Goal: Check status: Check status

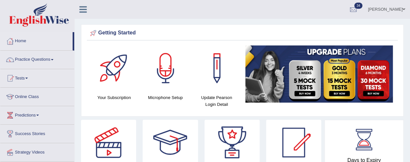
click at [28, 78] on span at bounding box center [26, 77] width 3 height 1
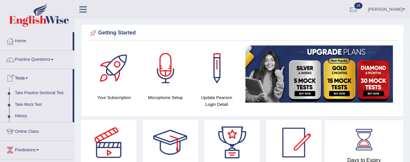
click at [32, 104] on link "Take Mock Test" at bounding box center [42, 105] width 61 height 12
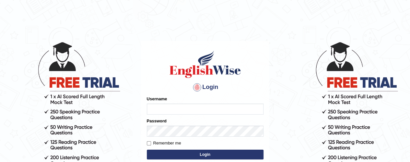
type input "ramandeep77"
click at [207, 153] on button "Login" at bounding box center [205, 154] width 117 height 10
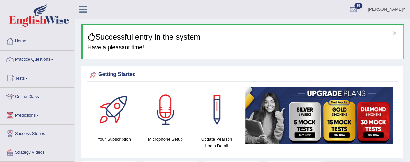
click at [28, 78] on span at bounding box center [26, 77] width 3 height 1
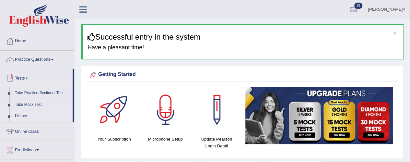
click at [27, 115] on link "History" at bounding box center [42, 116] width 61 height 12
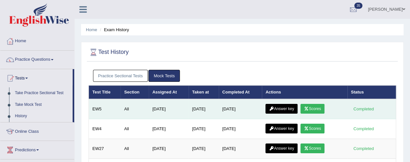
click at [317, 108] on link "Scores" at bounding box center [312, 109] width 24 height 10
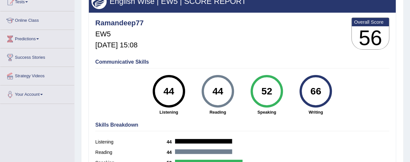
scroll to position [75, 0]
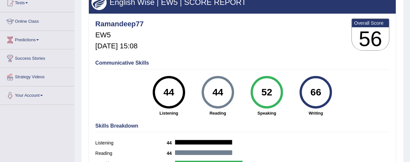
click at [365, 145] on div "Listening 44" at bounding box center [242, 143] width 294 height 10
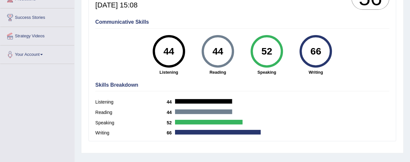
scroll to position [112, 0]
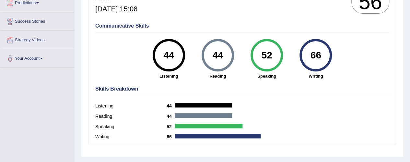
click at [334, 97] on div "Skills Breakdown Listening 44 Reading 44 Speaking 52 Writing 66" at bounding box center [242, 114] width 297 height 62
